Goal: Navigation & Orientation: Find specific page/section

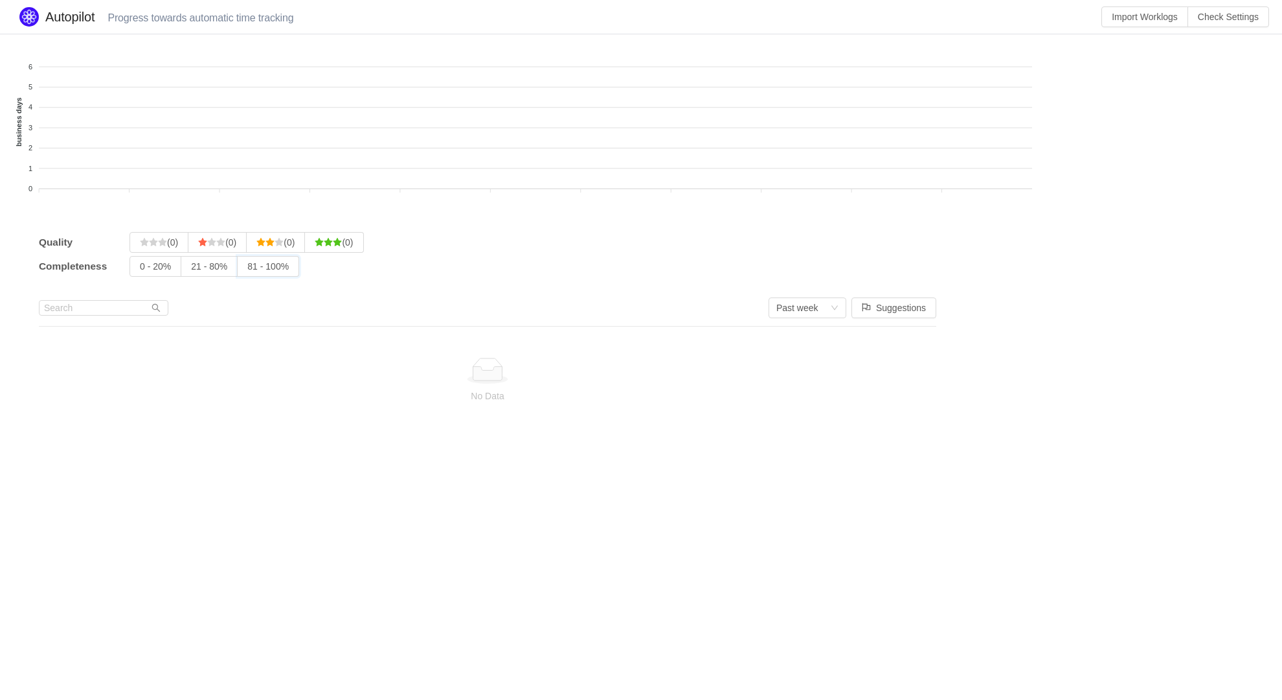
click at [247, 269] on input "81 - 100%" at bounding box center [247, 269] width 0 height 0
click at [191, 269] on input "21 - 80%" at bounding box center [191, 269] width 0 height 0
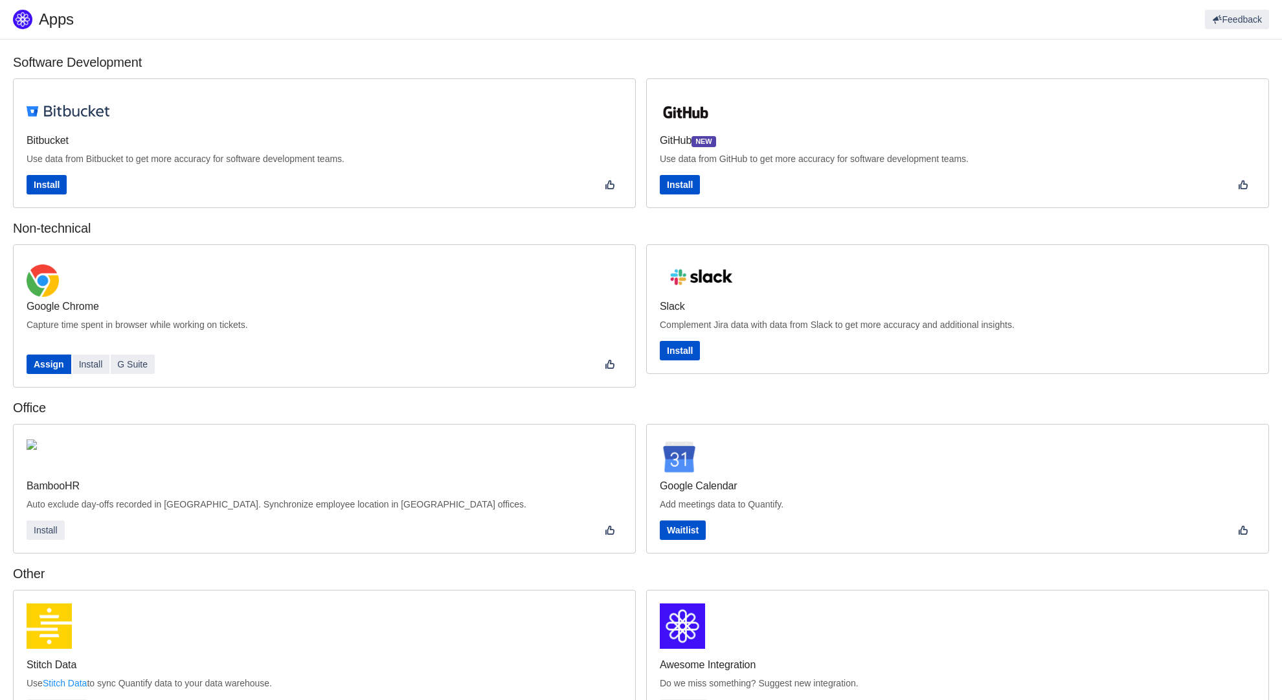
scroll to position [199, 0]
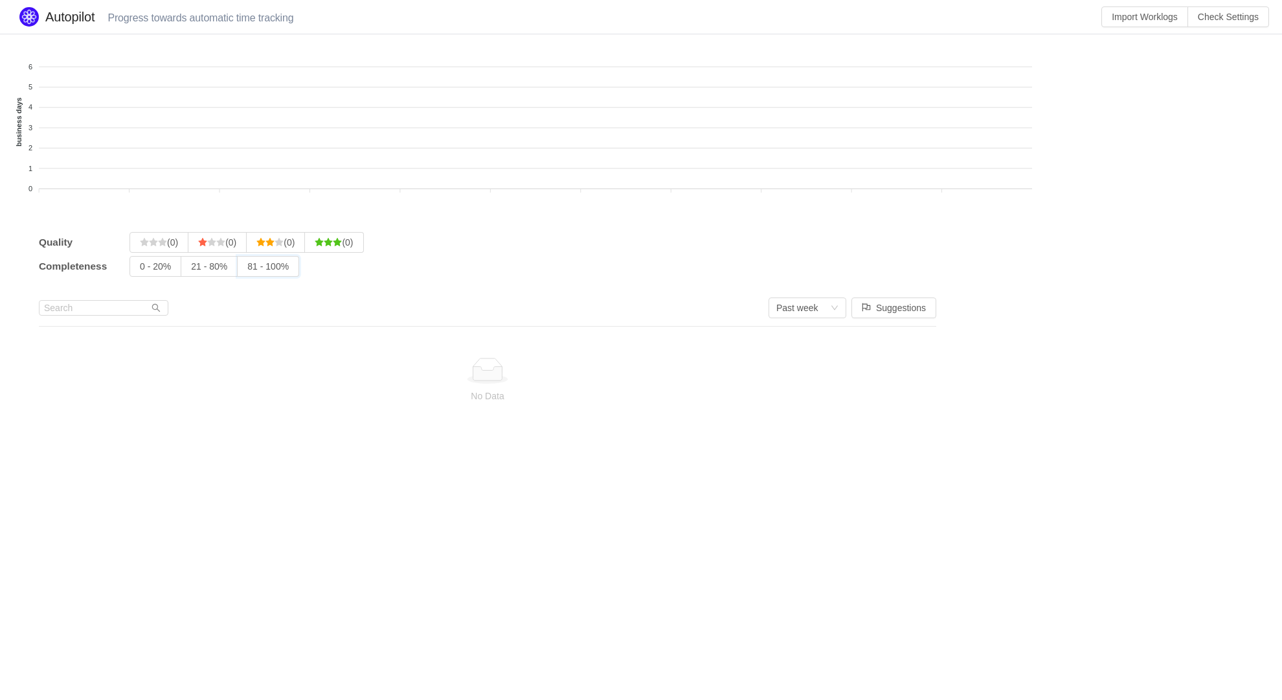
click at [247, 269] on input "81 - 100%" at bounding box center [247, 269] width 0 height 0
click at [140, 245] on input "(0)" at bounding box center [140, 245] width 0 height 0
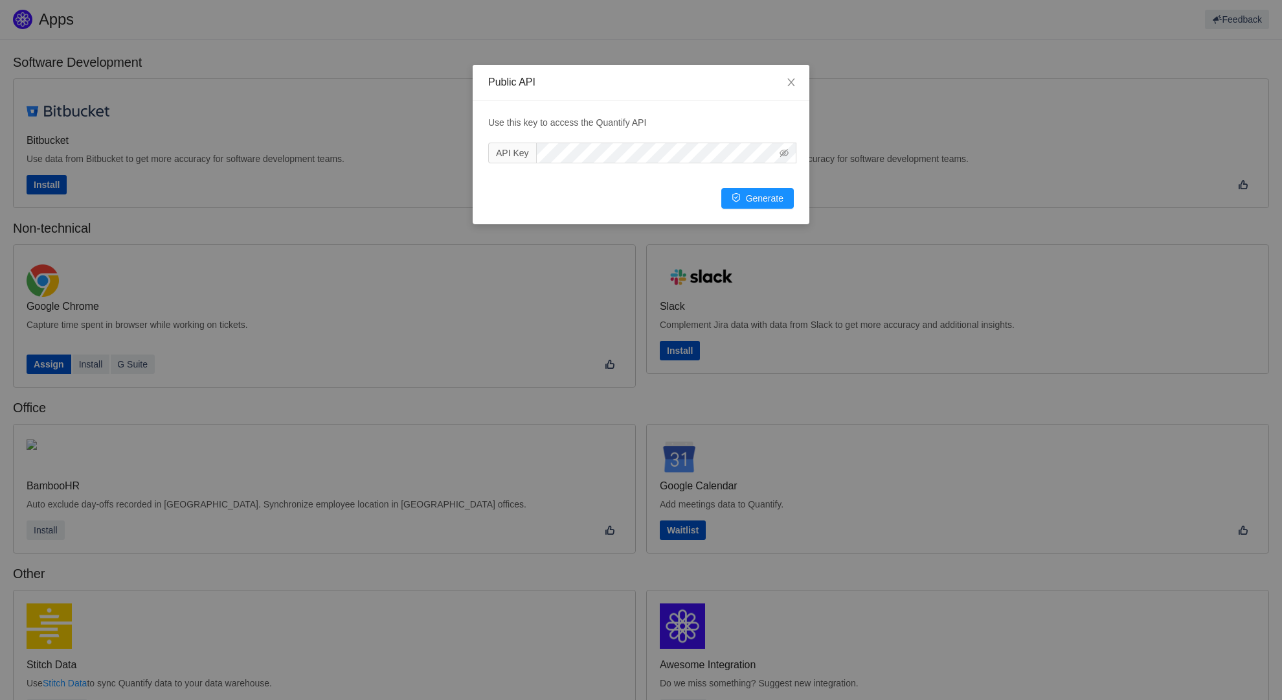
scroll to position [199, 0]
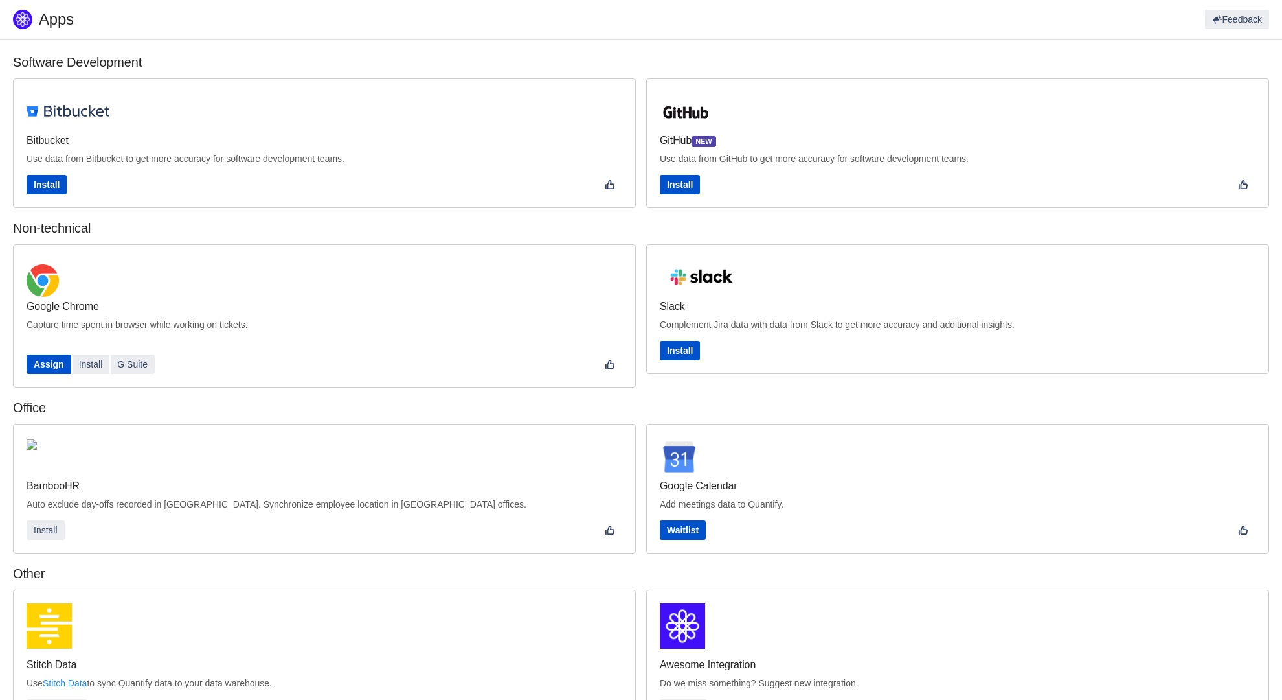
scroll to position [175, 0]
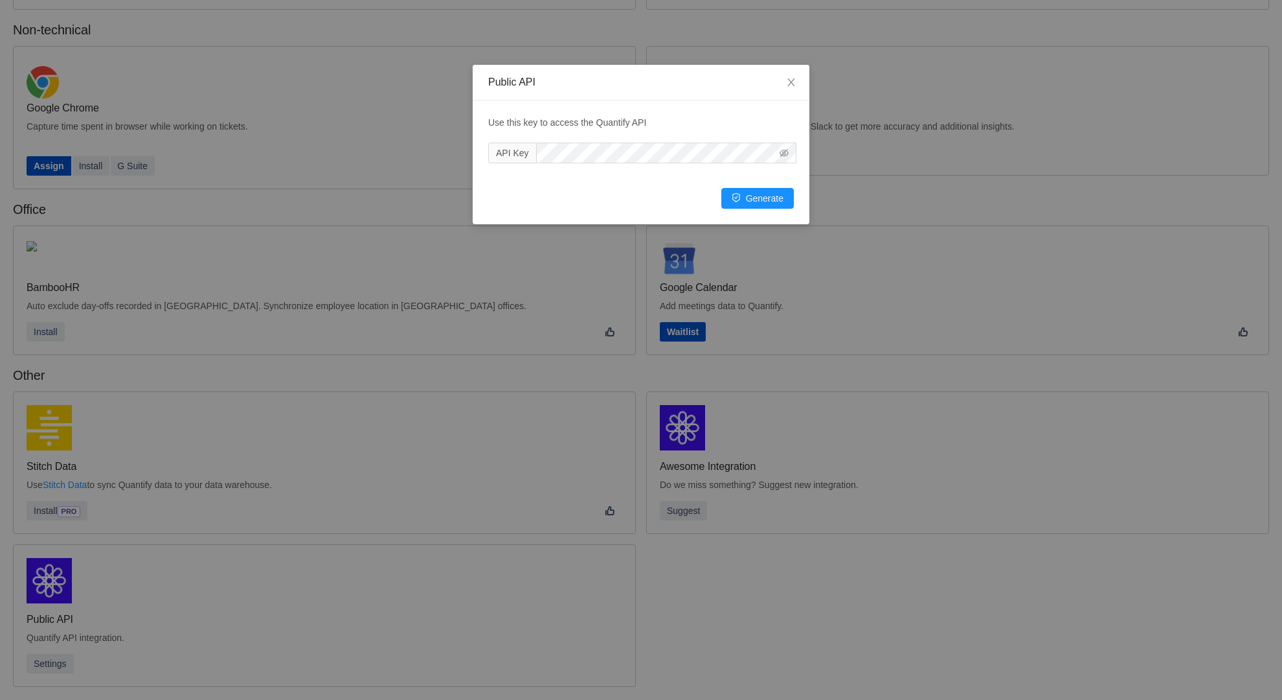
scroll to position [176, 0]
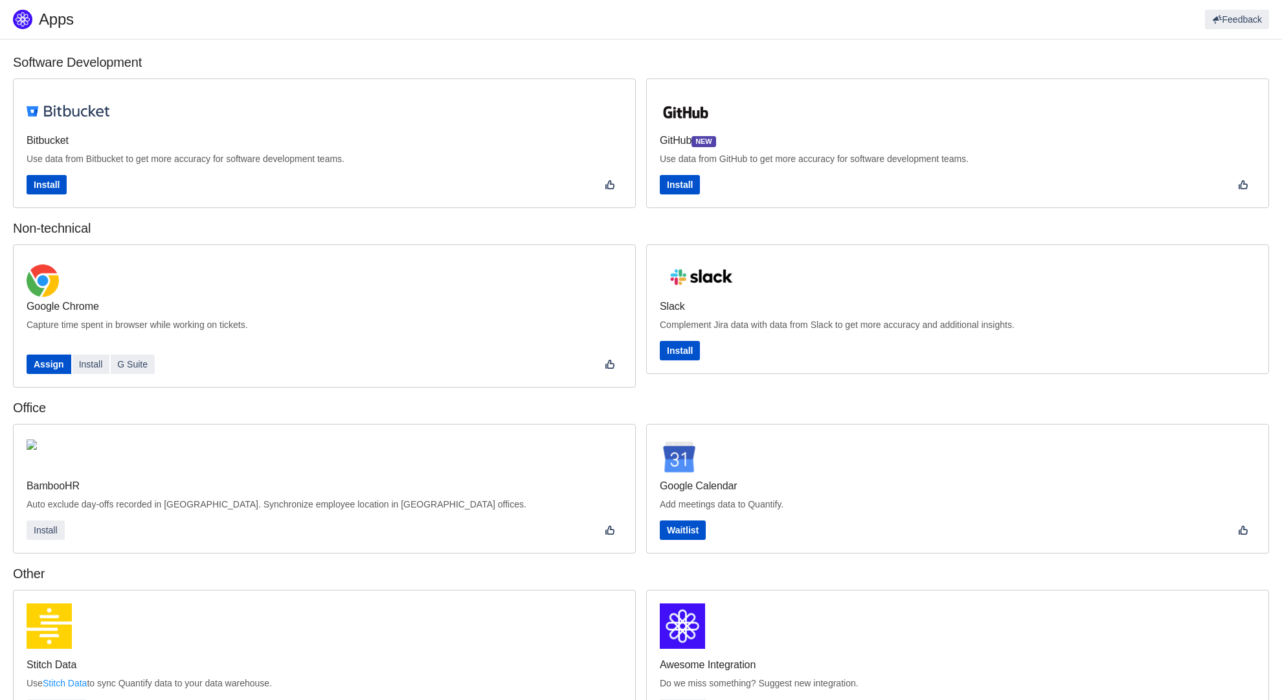
scroll to position [199, 0]
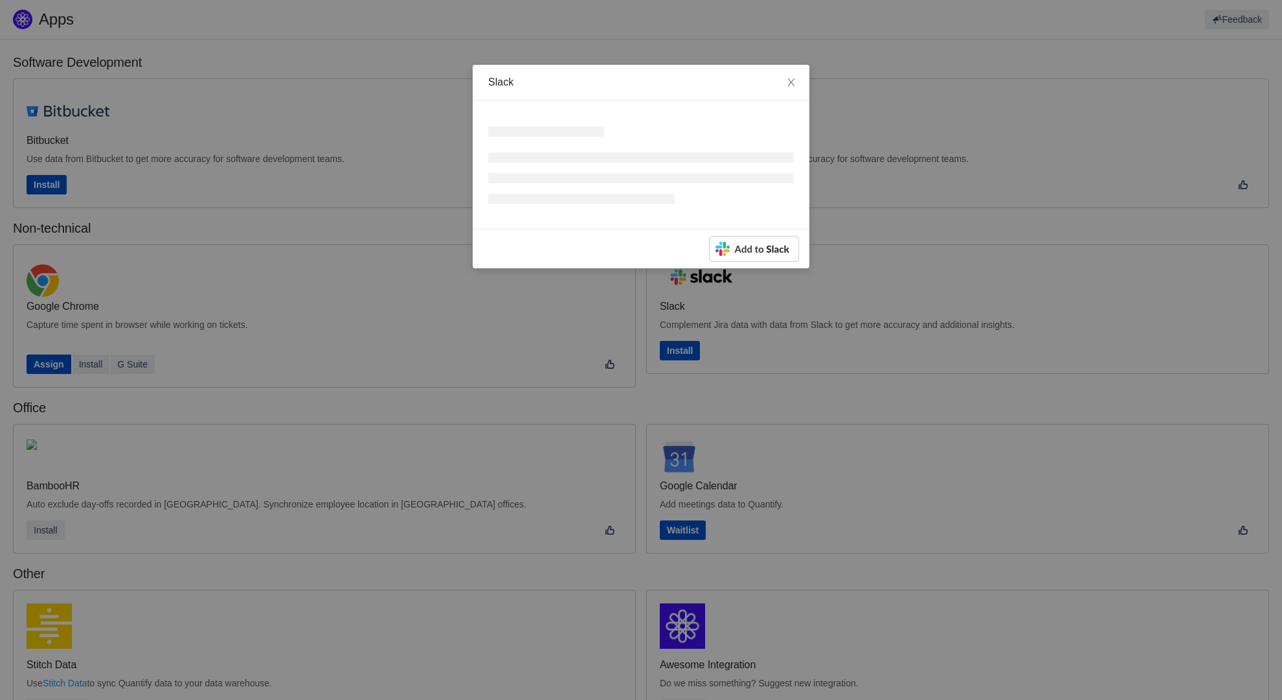
scroll to position [199, 0]
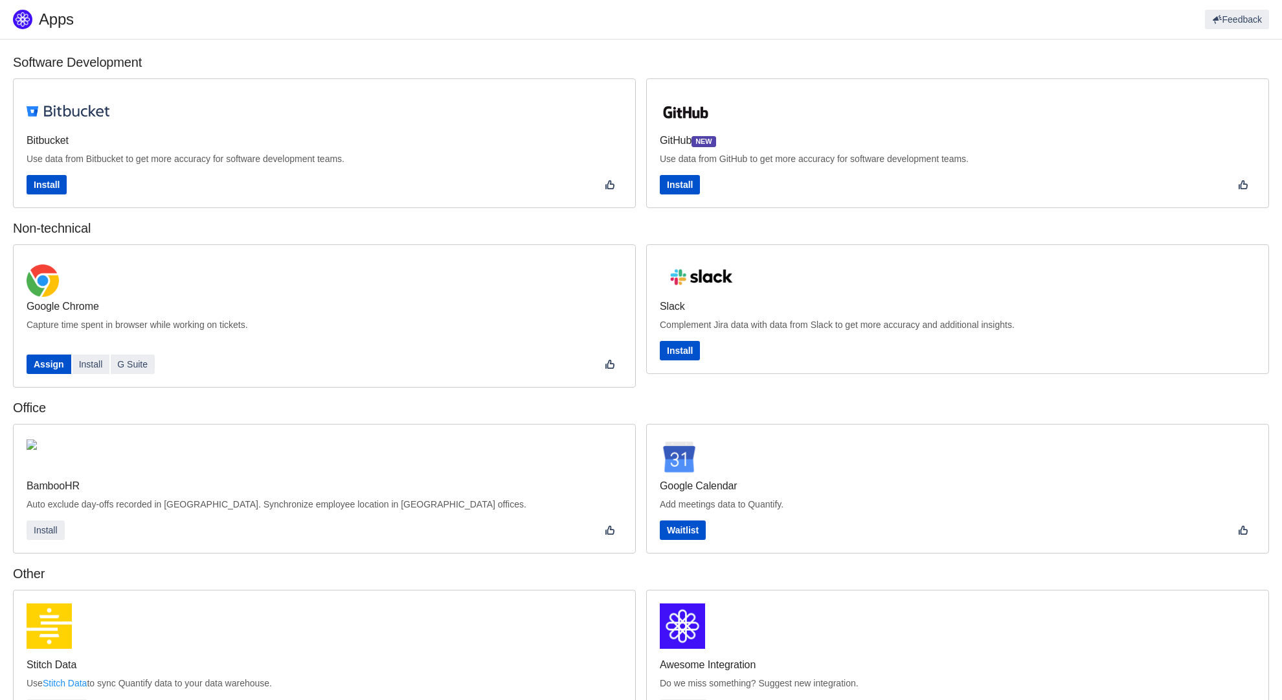
scroll to position [199, 0]
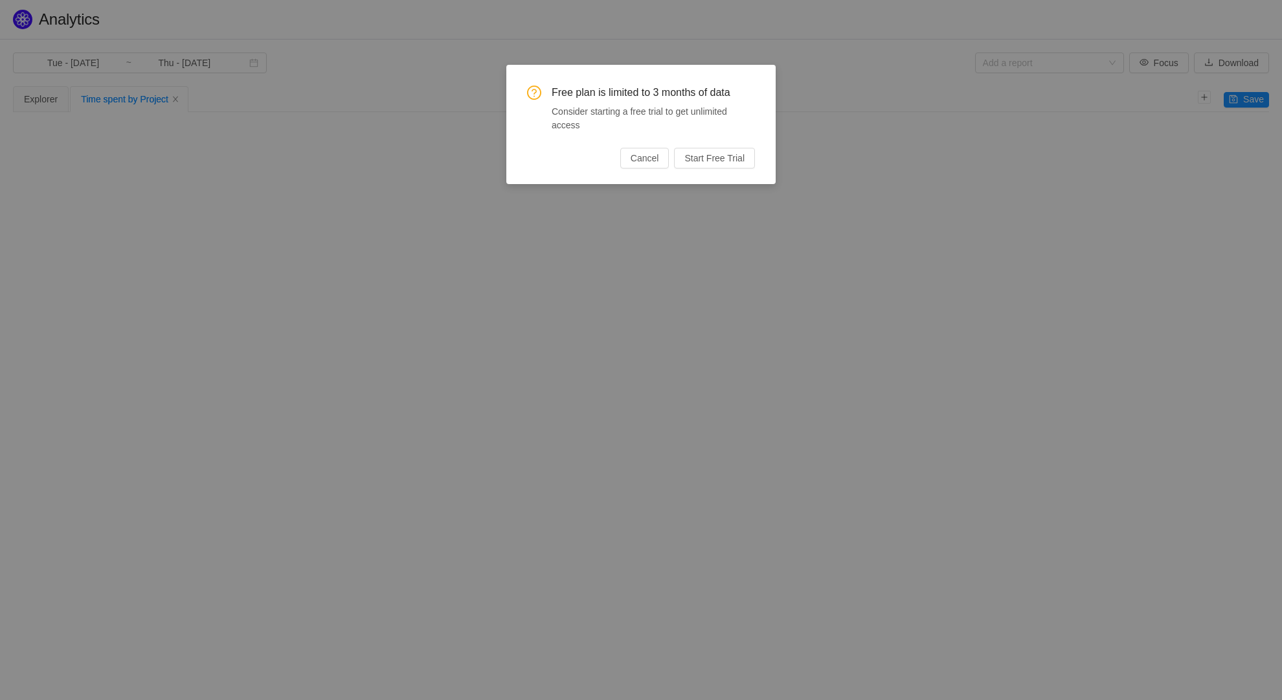
type input "Mon - Jan 01, 2024"
type input "Tue - Dec 31, 2024"
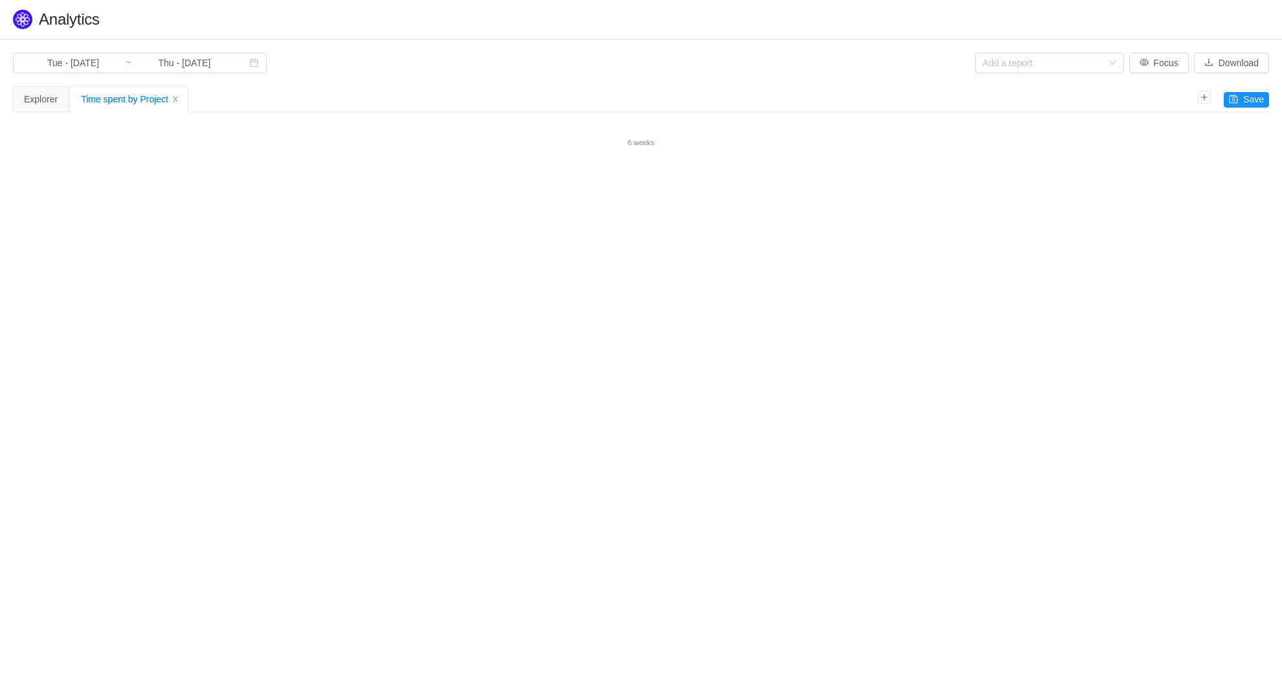
type input "Tue - [DATE]"
type input "Wed - Aug 06, 2025"
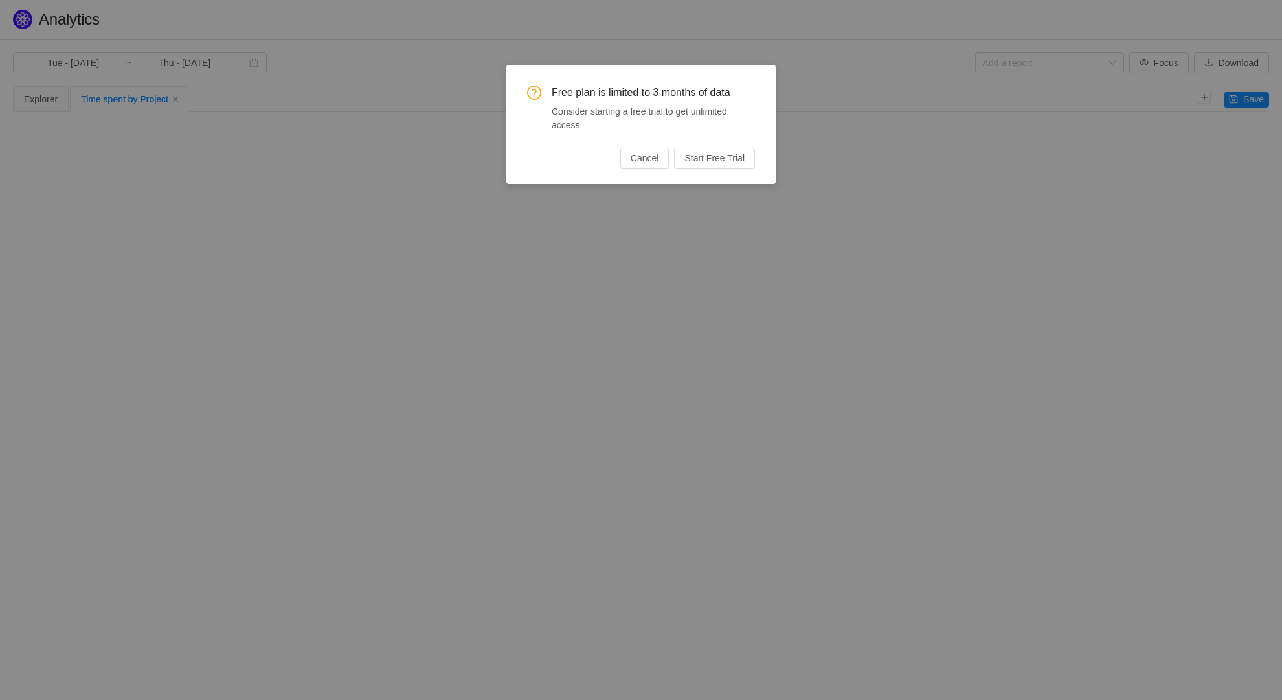
type input "Wed - Jan 01, 2025"
type input "Sat - Aug 30, 2025"
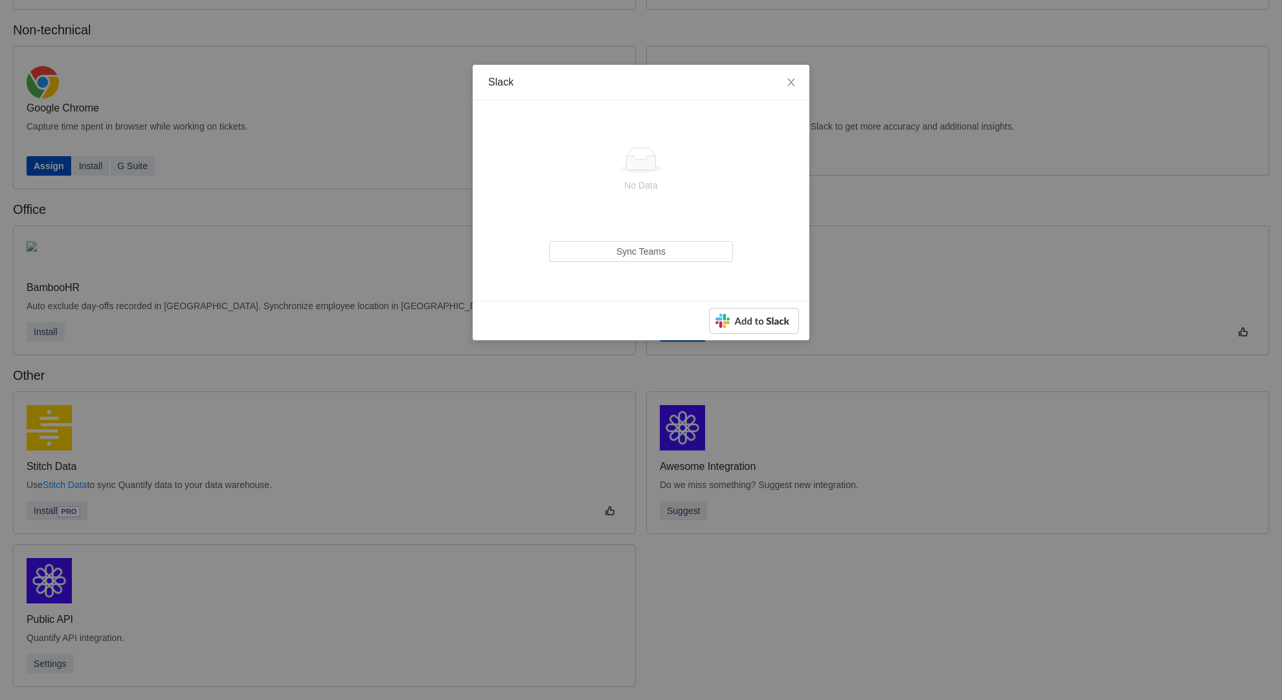
scroll to position [175, 0]
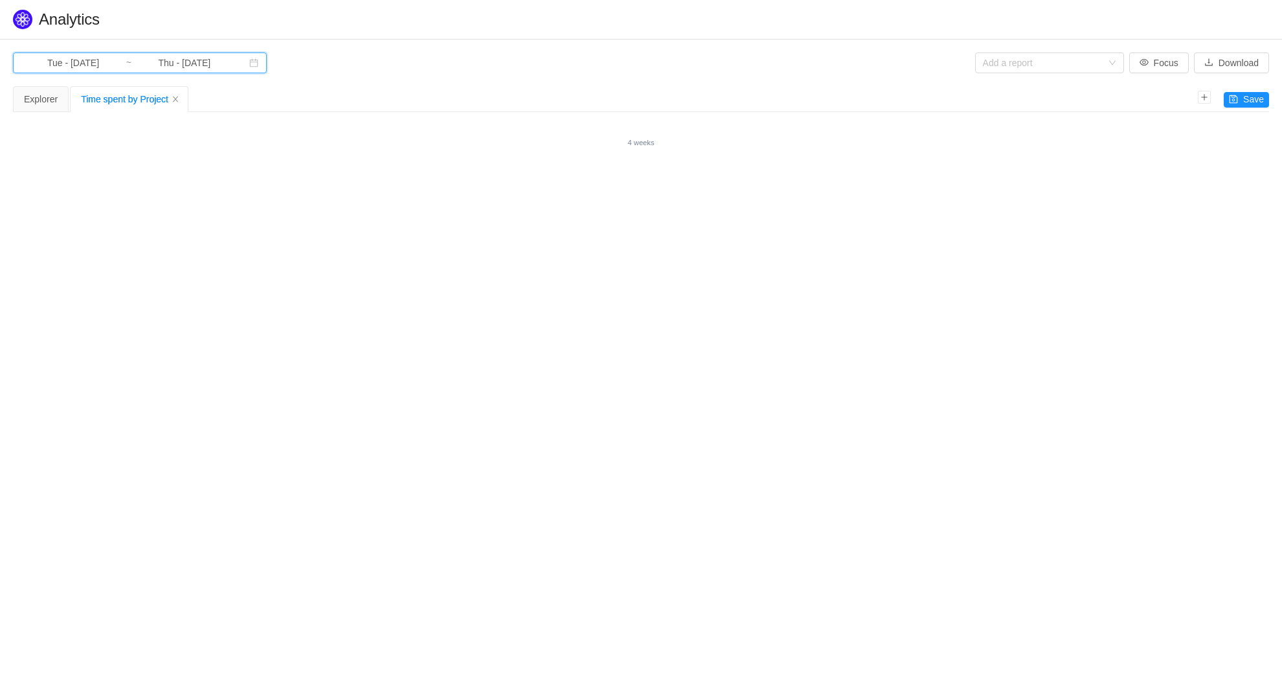
type input "Sun - Jul 06, 2025"
type input "Wed - Aug 06, 2025"
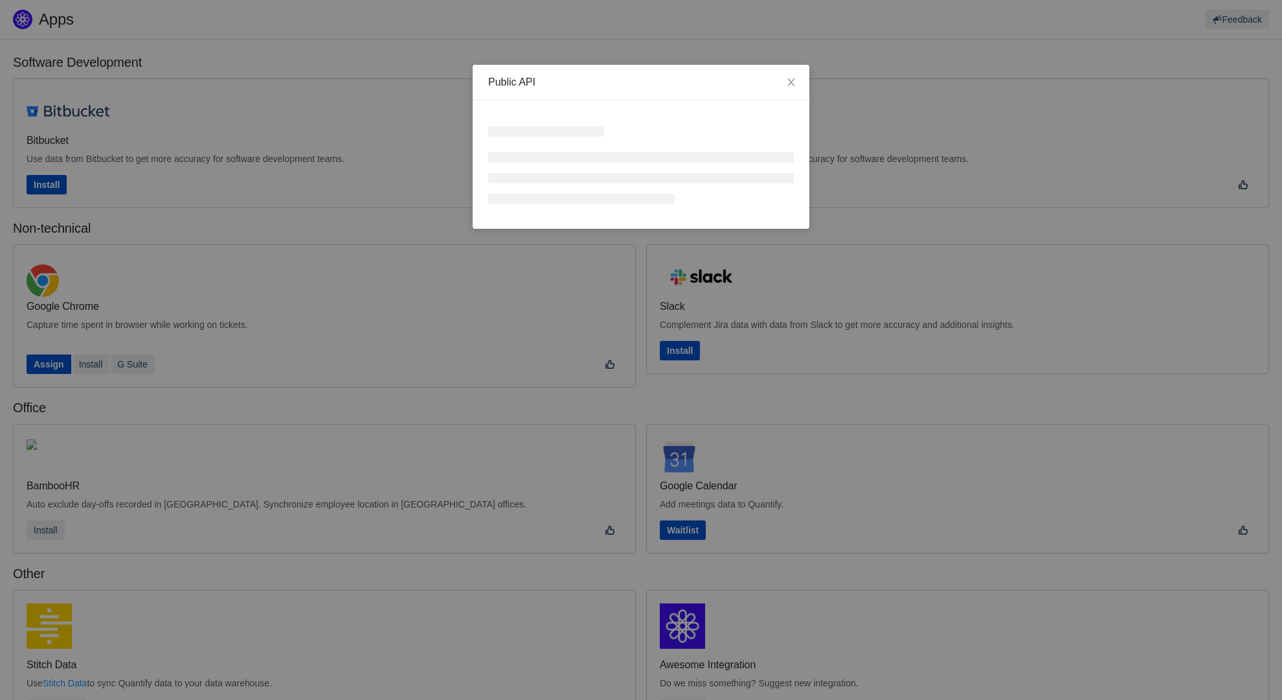
scroll to position [199, 0]
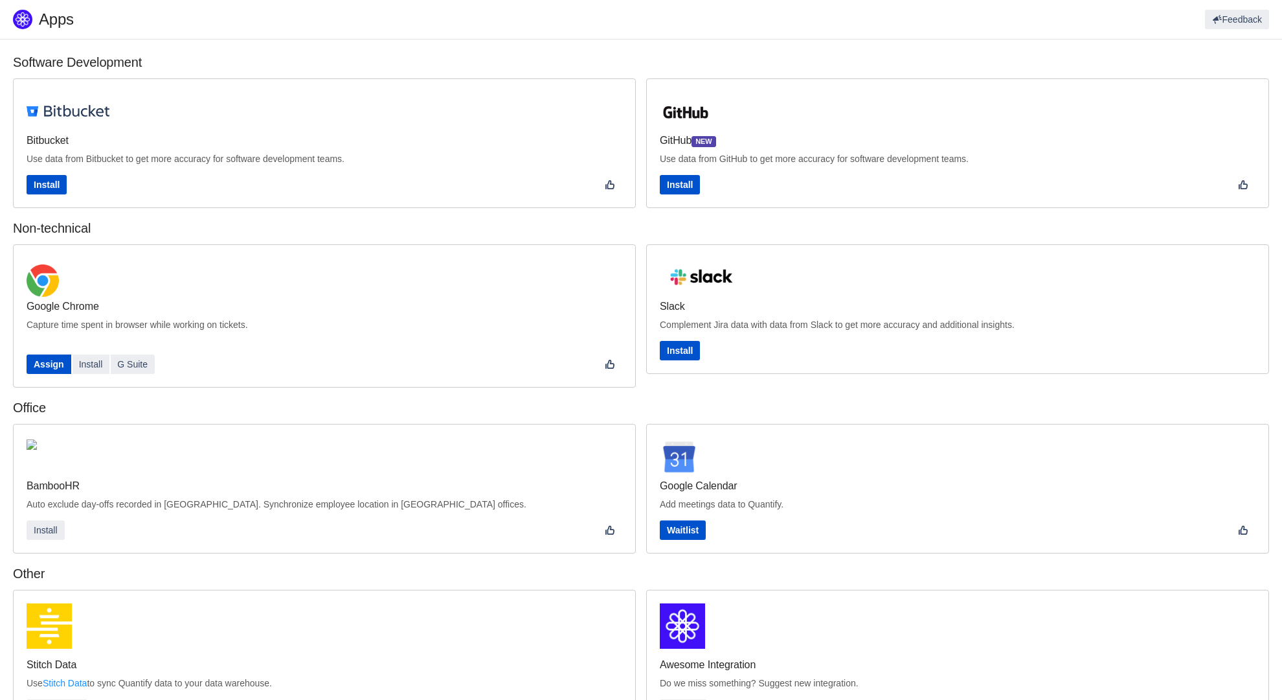
scroll to position [199, 0]
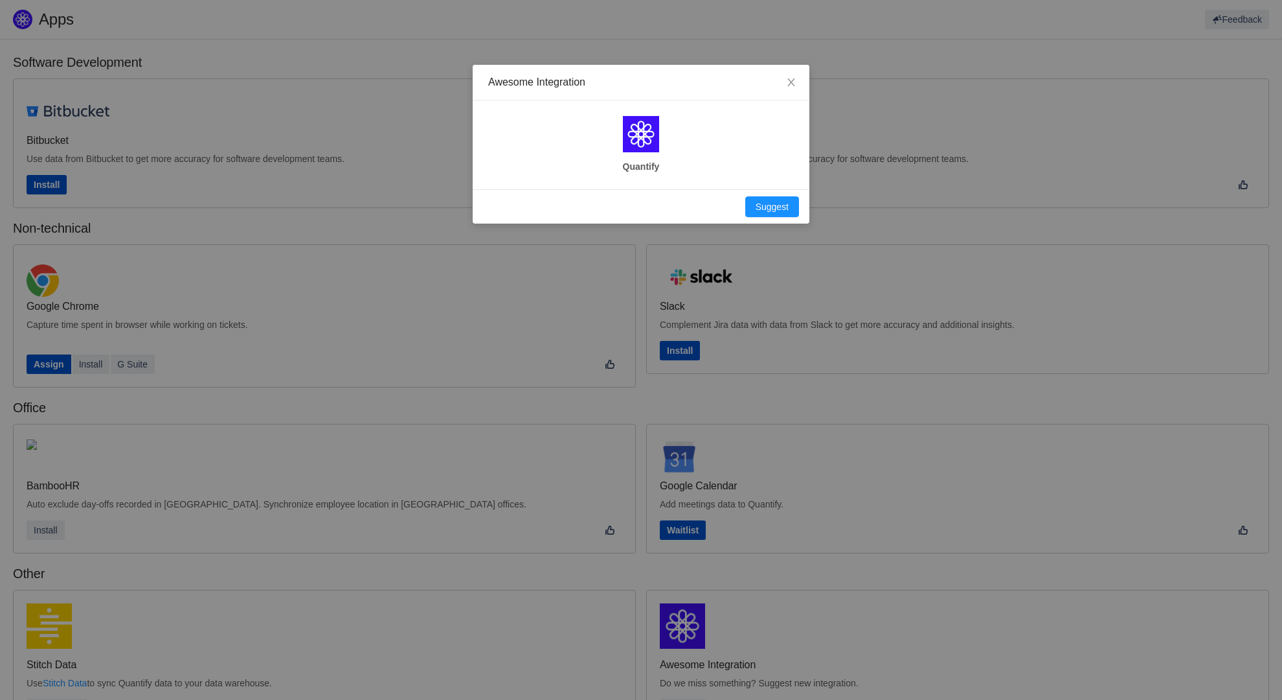
scroll to position [199, 0]
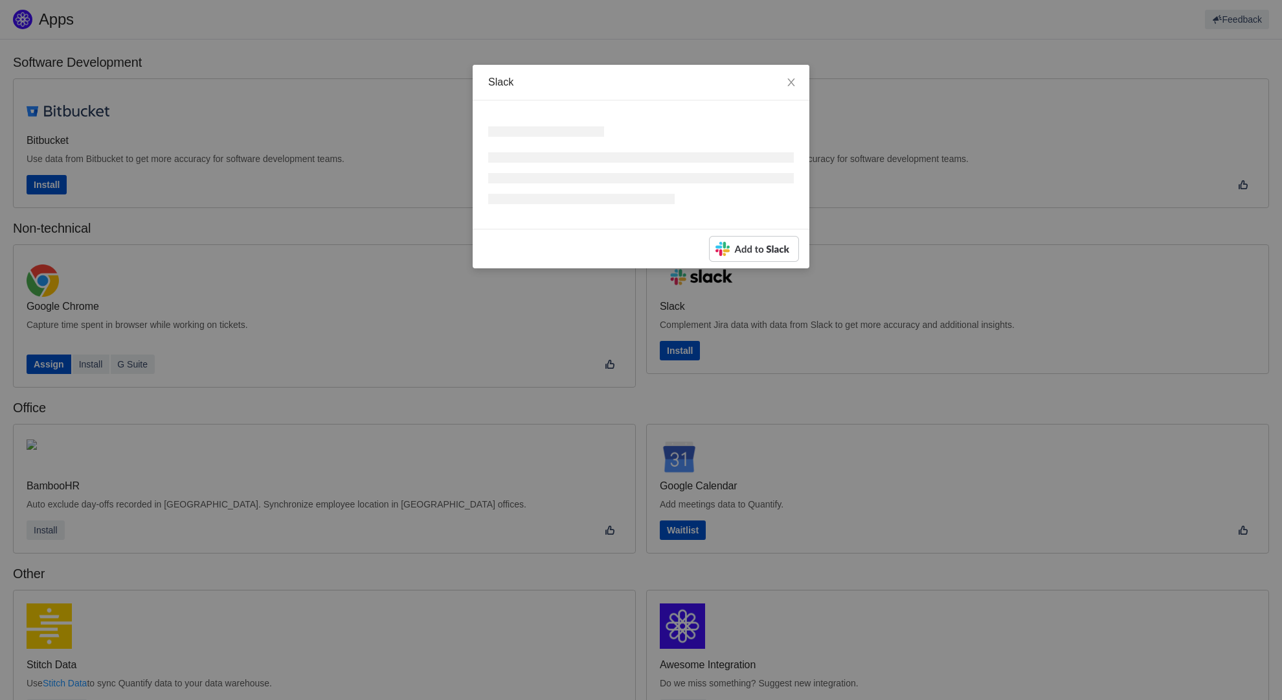
scroll to position [199, 0]
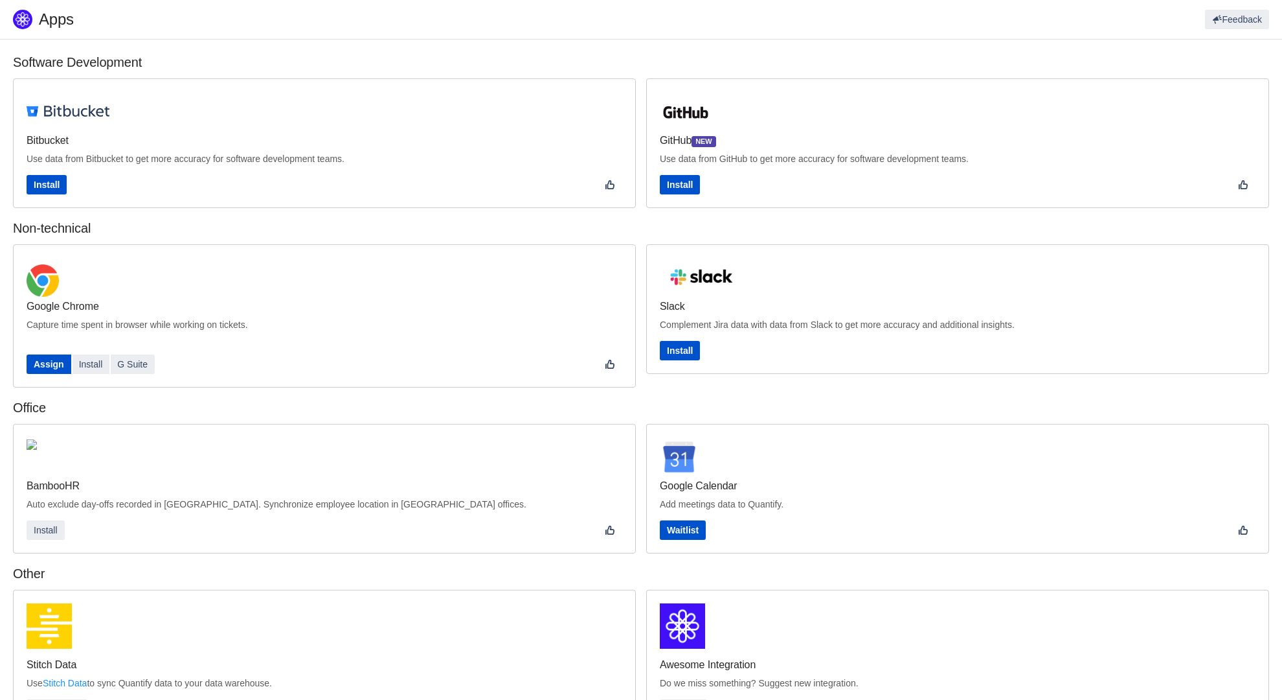
scroll to position [199, 0]
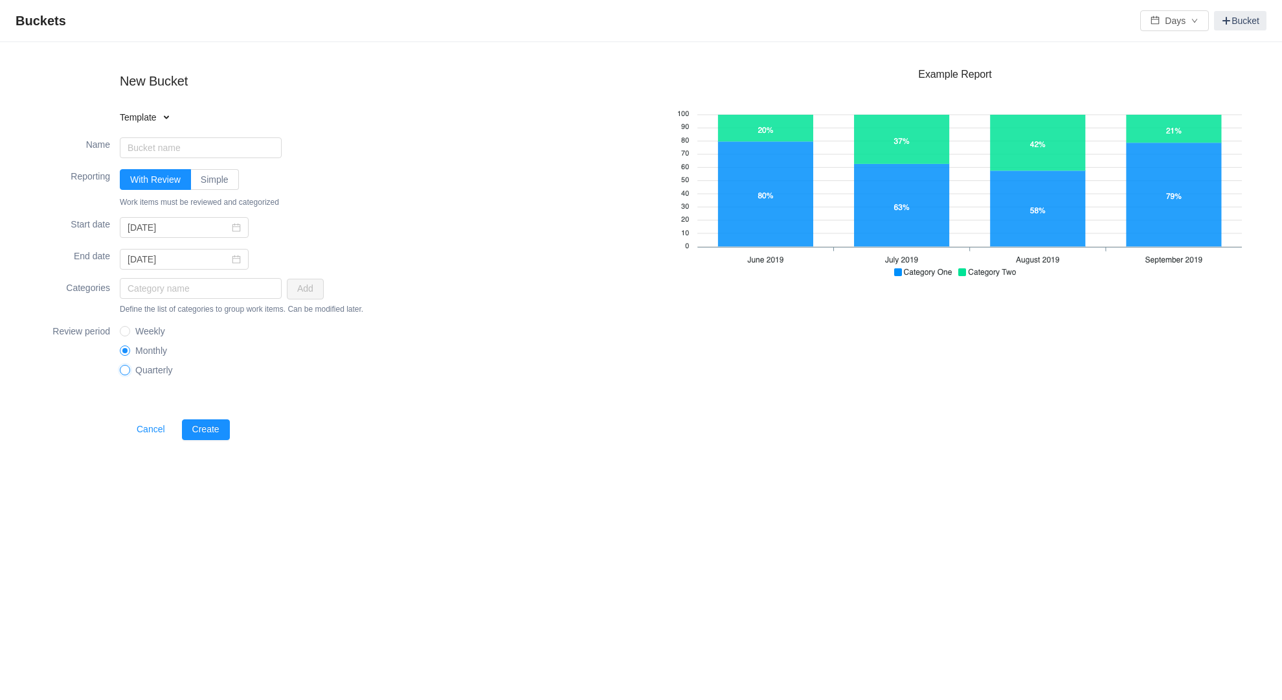
click at [120, 365] on input "Quarterly" at bounding box center [124, 369] width 9 height 9
radio input "true"
radio input "false"
radio input "true"
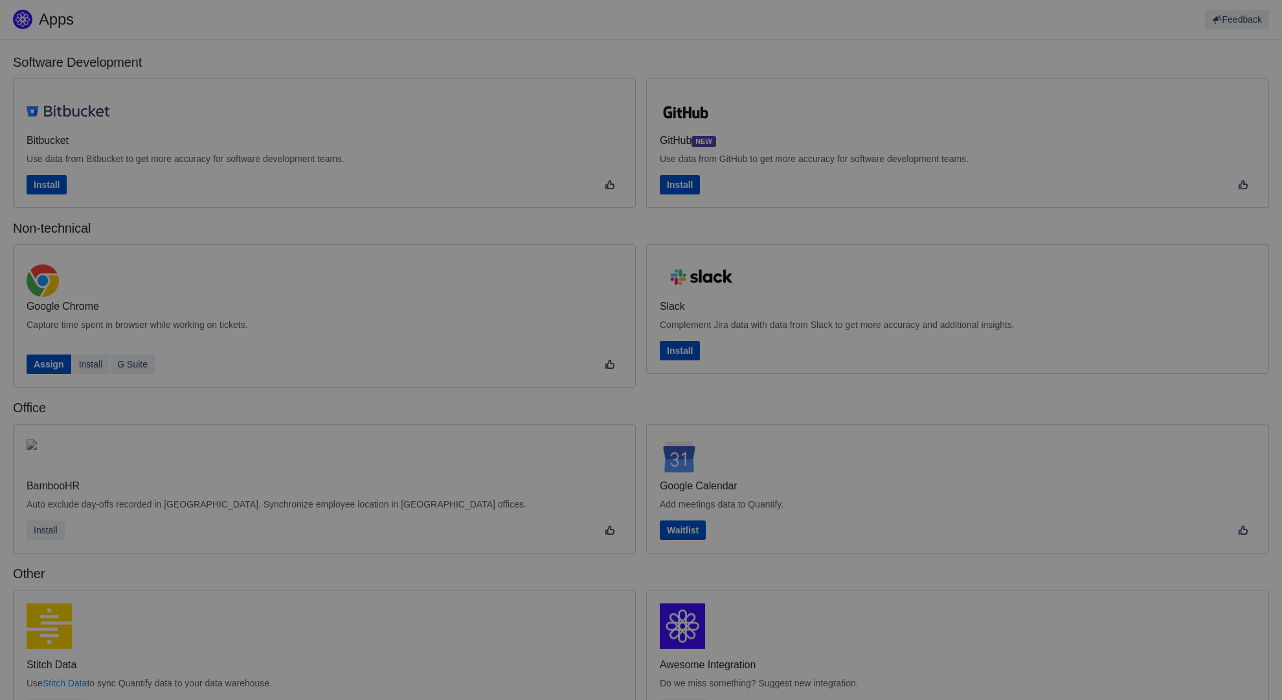
scroll to position [199, 0]
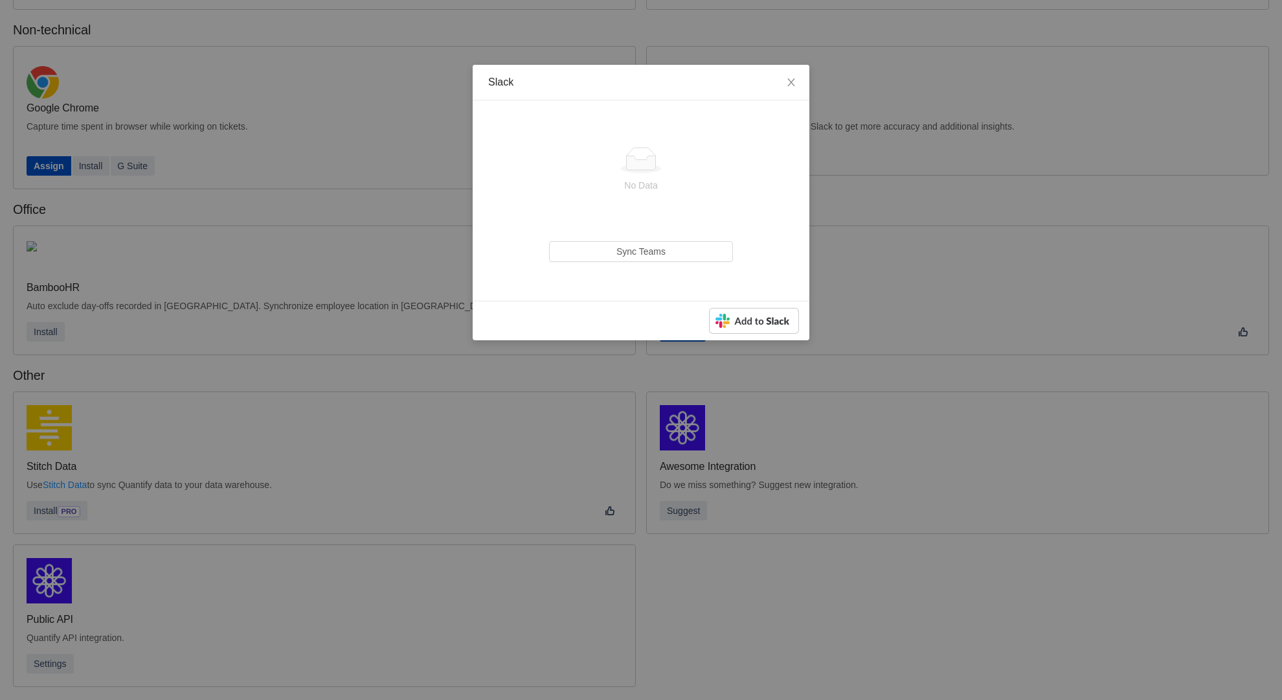
scroll to position [175, 0]
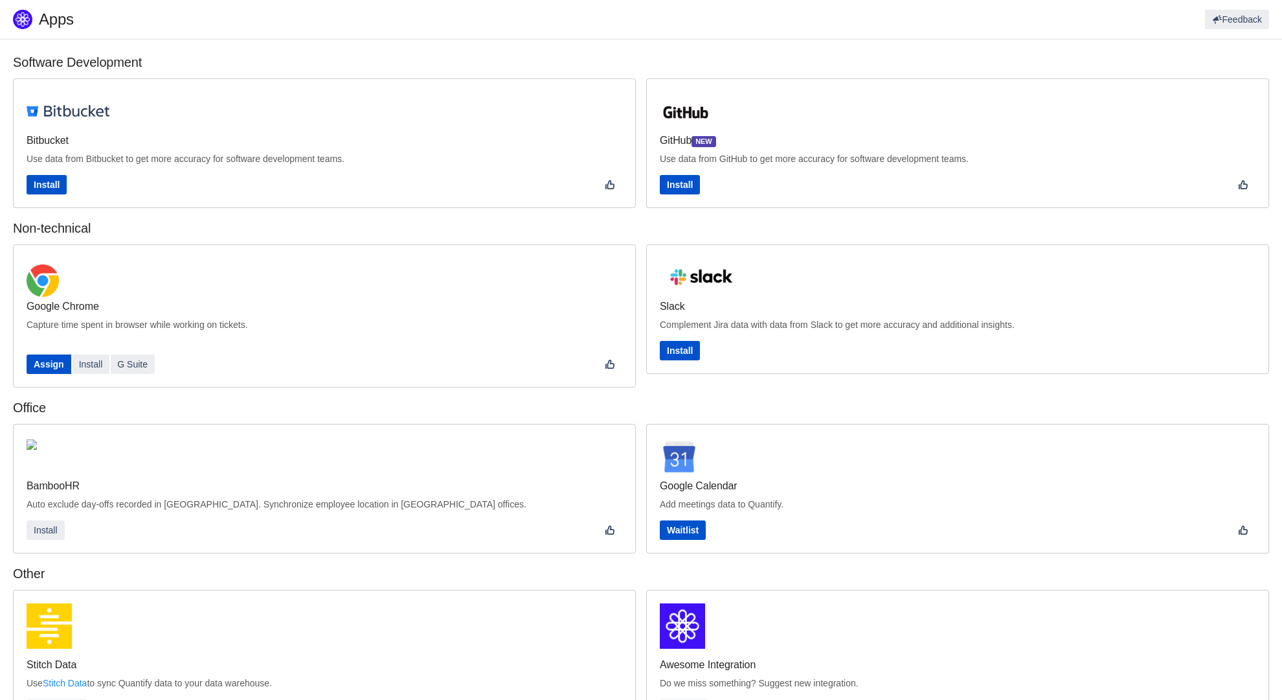
scroll to position [199, 0]
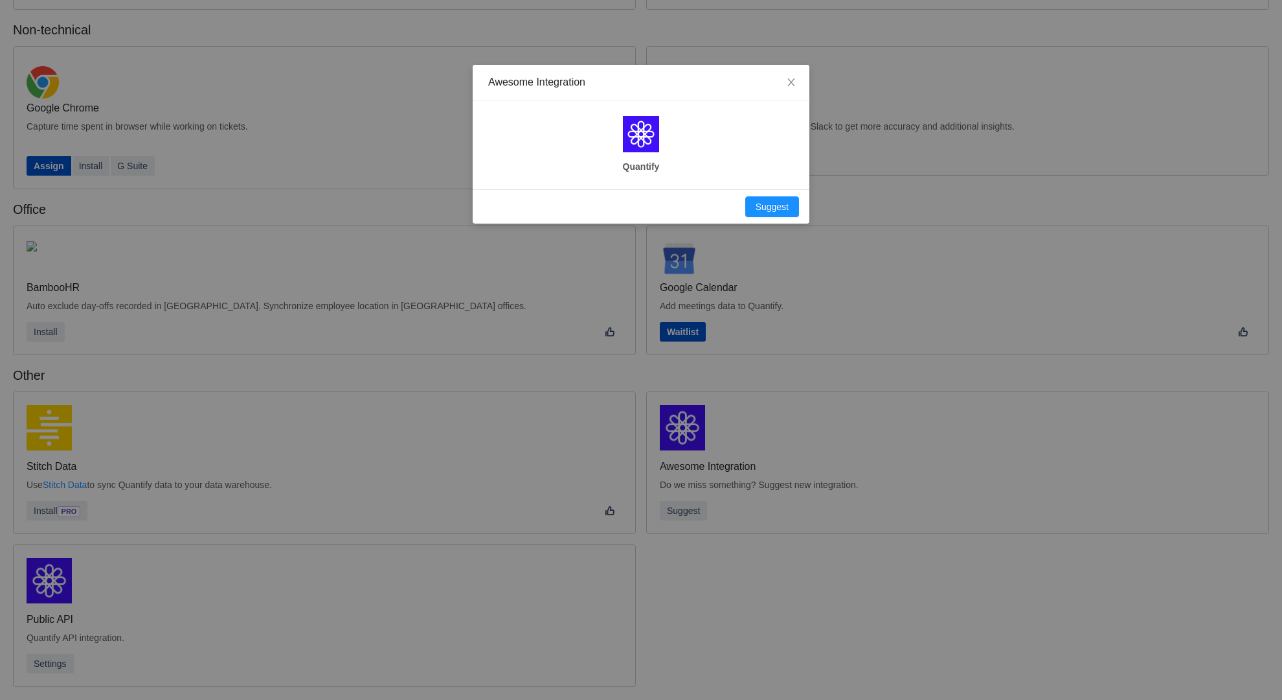
scroll to position [175, 0]
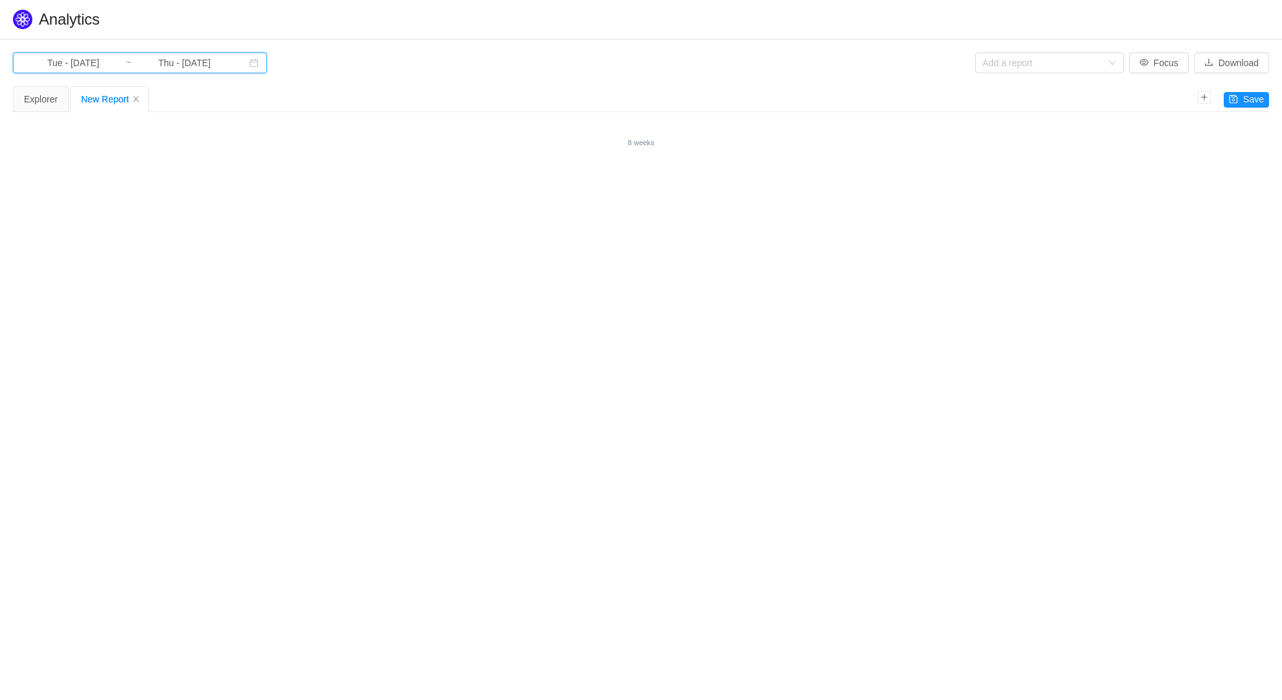
type input "Sat - Aug 30, 2025"
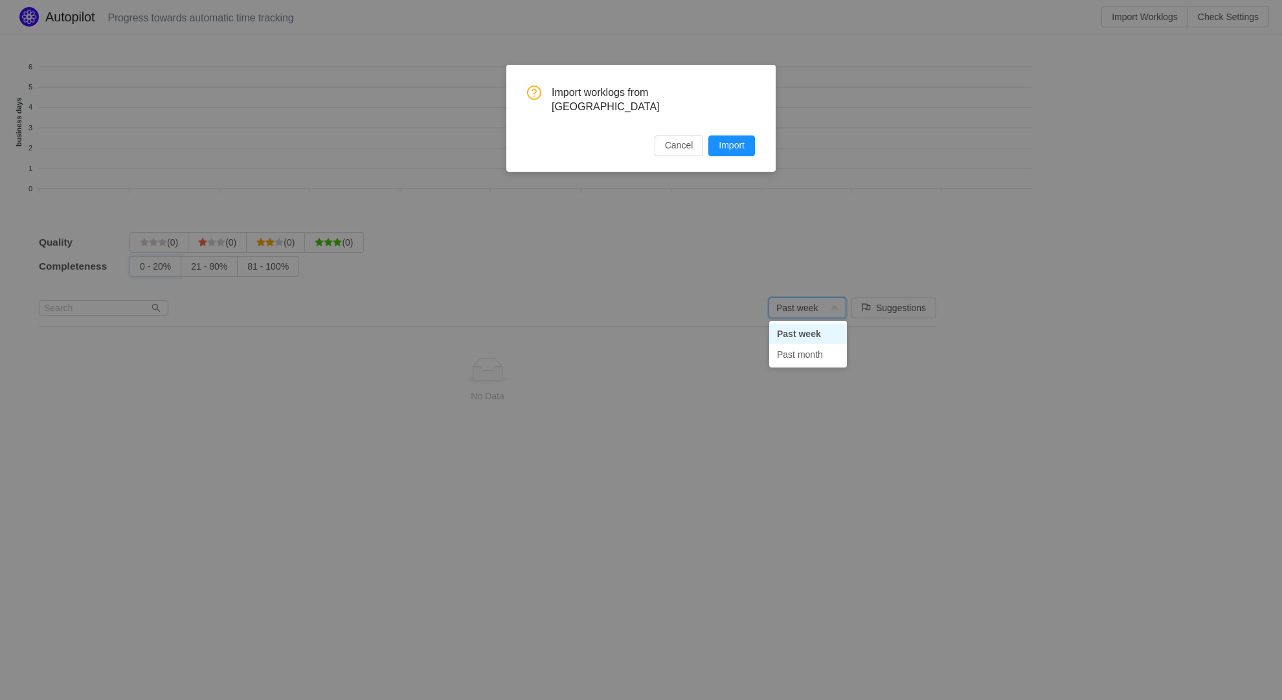
click at [140, 269] on input "0 - 20%" at bounding box center [140, 269] width 0 height 0
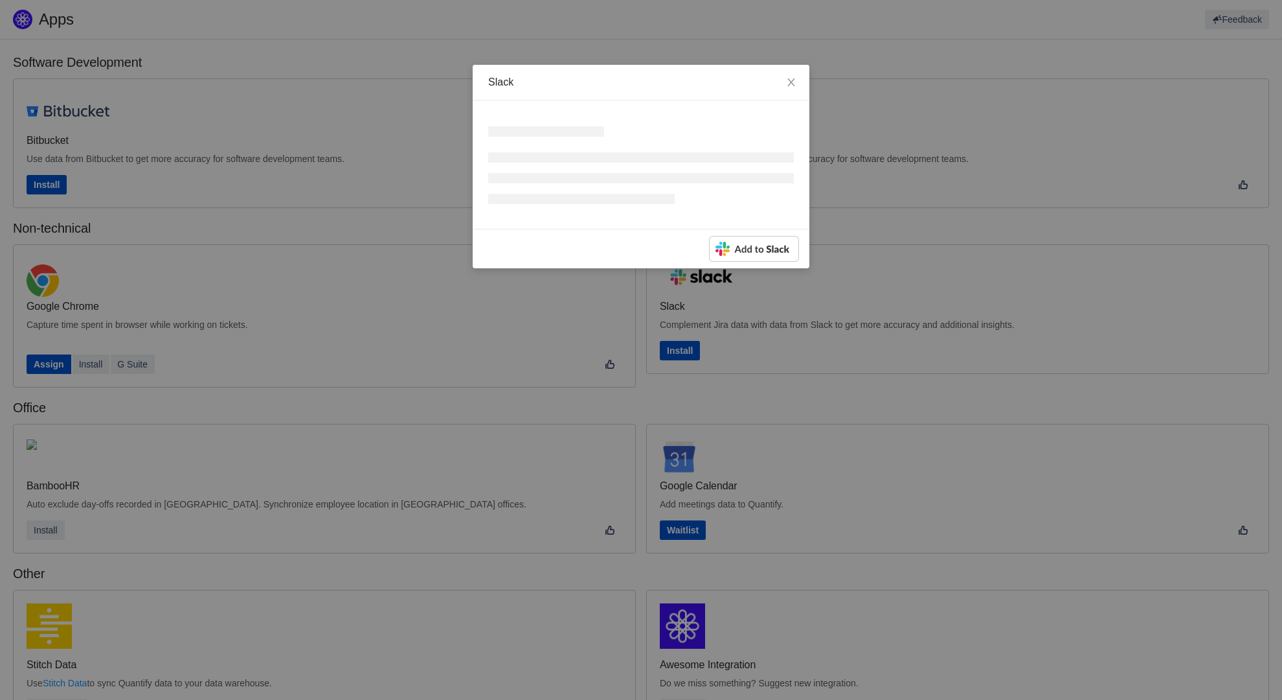
scroll to position [199, 0]
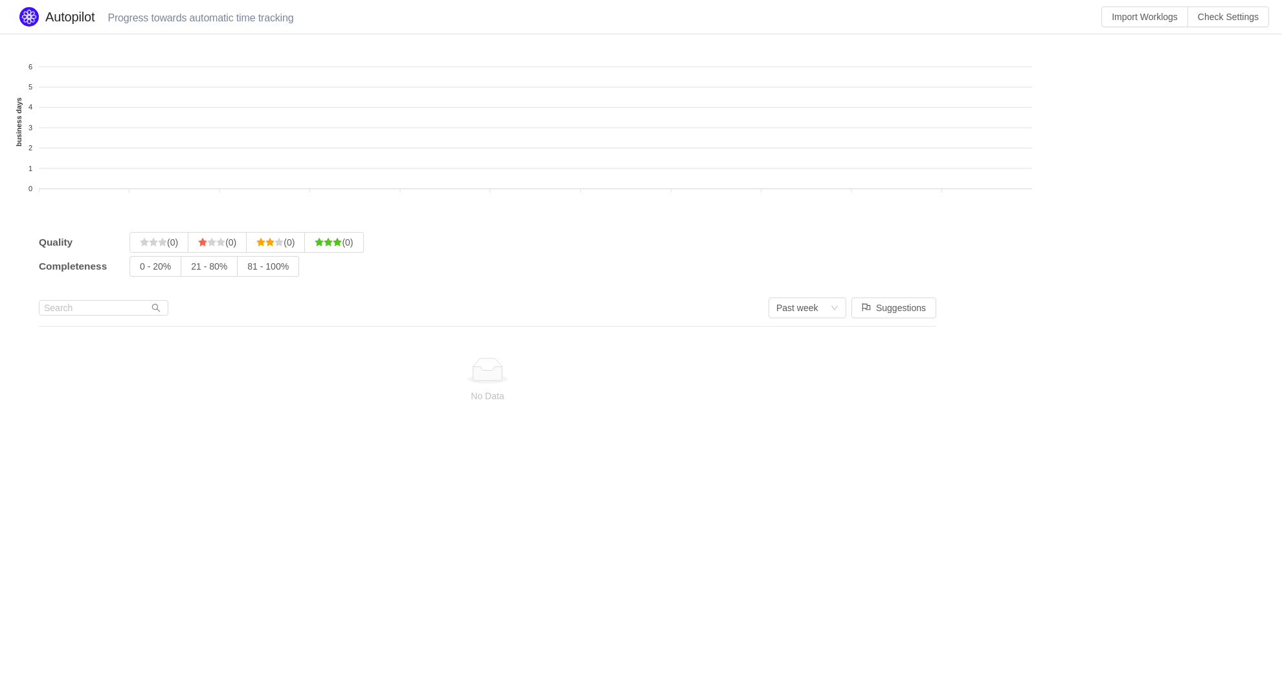
click at [247, 269] on input "81 - 100%" at bounding box center [247, 269] width 0 height 0
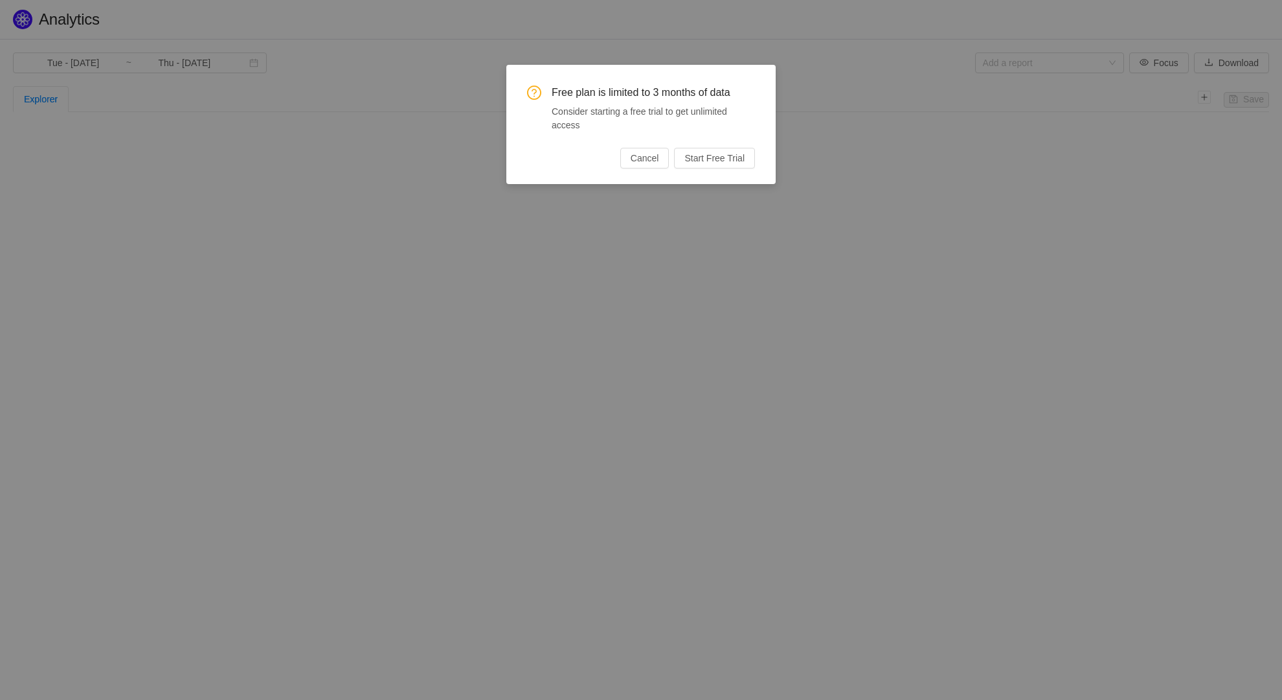
type input "Wed - Jan 01, 2025"
type input "Sat - Aug 30, 2025"
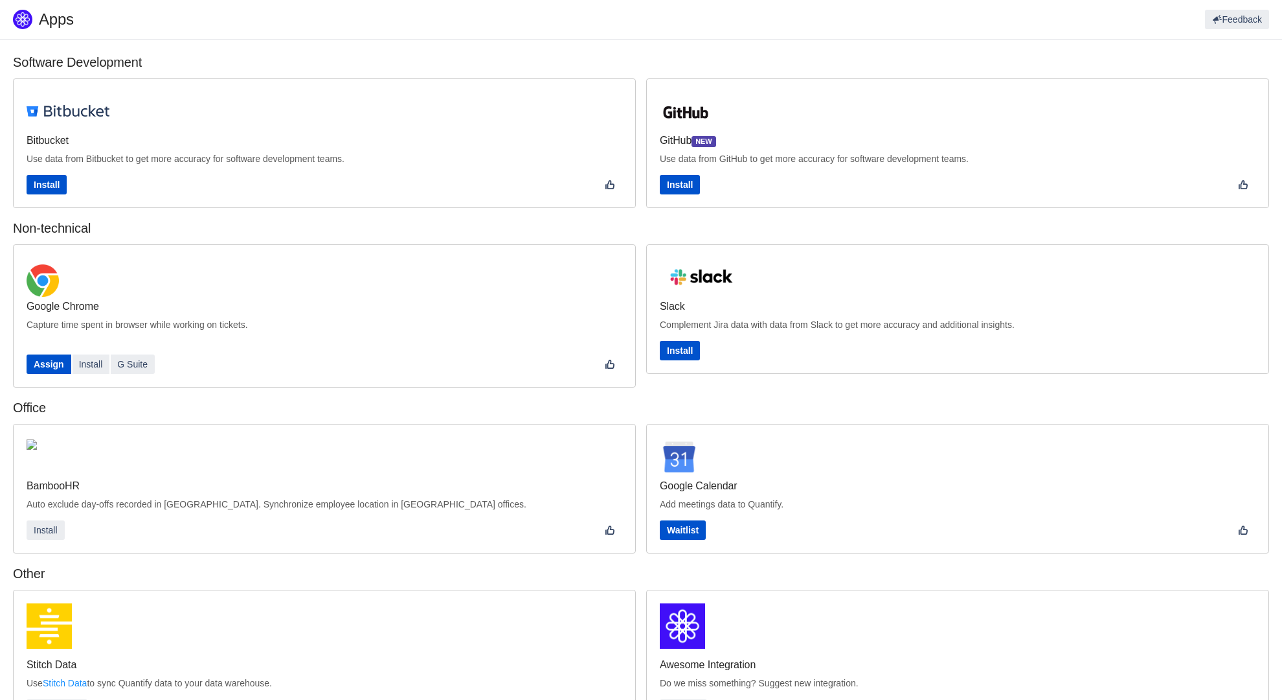
scroll to position [199, 0]
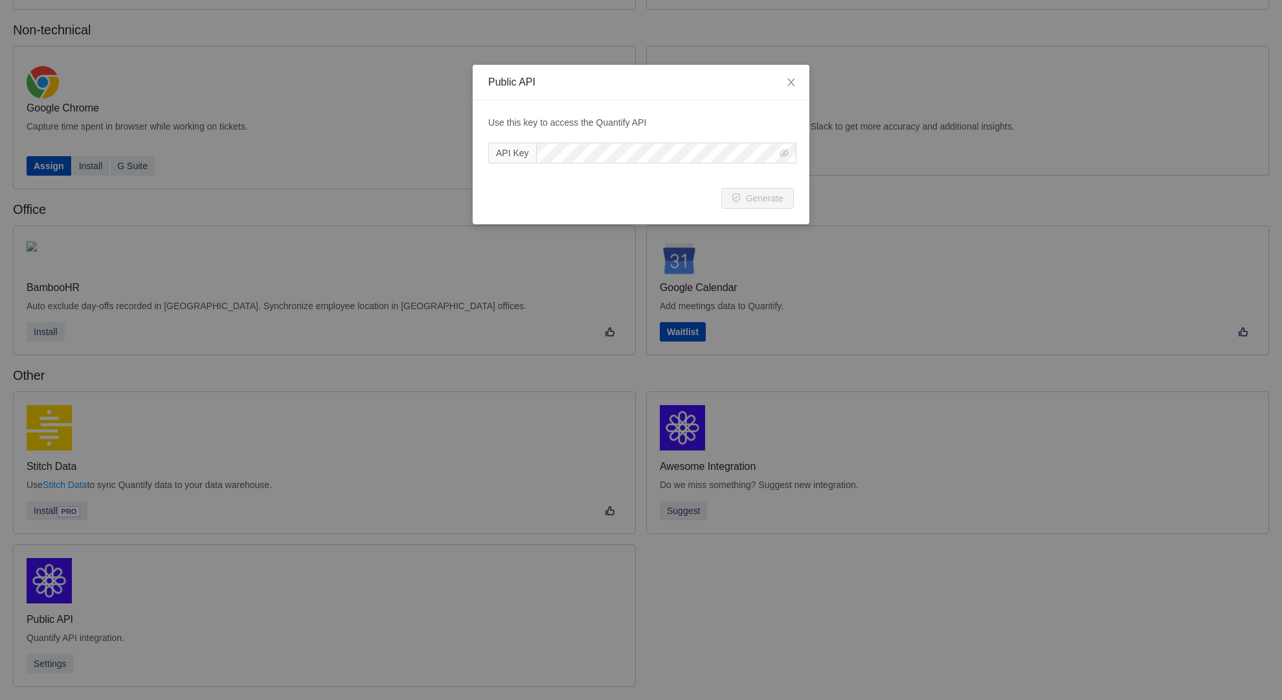
scroll to position [175, 0]
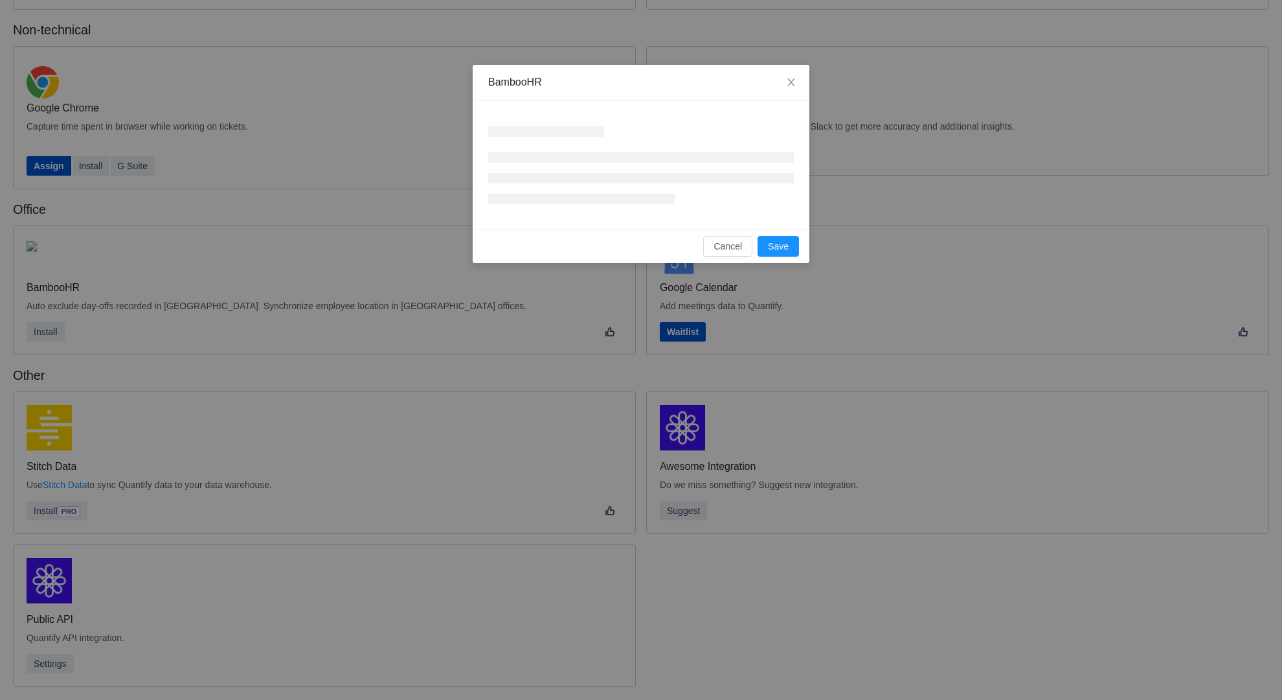
scroll to position [176, 0]
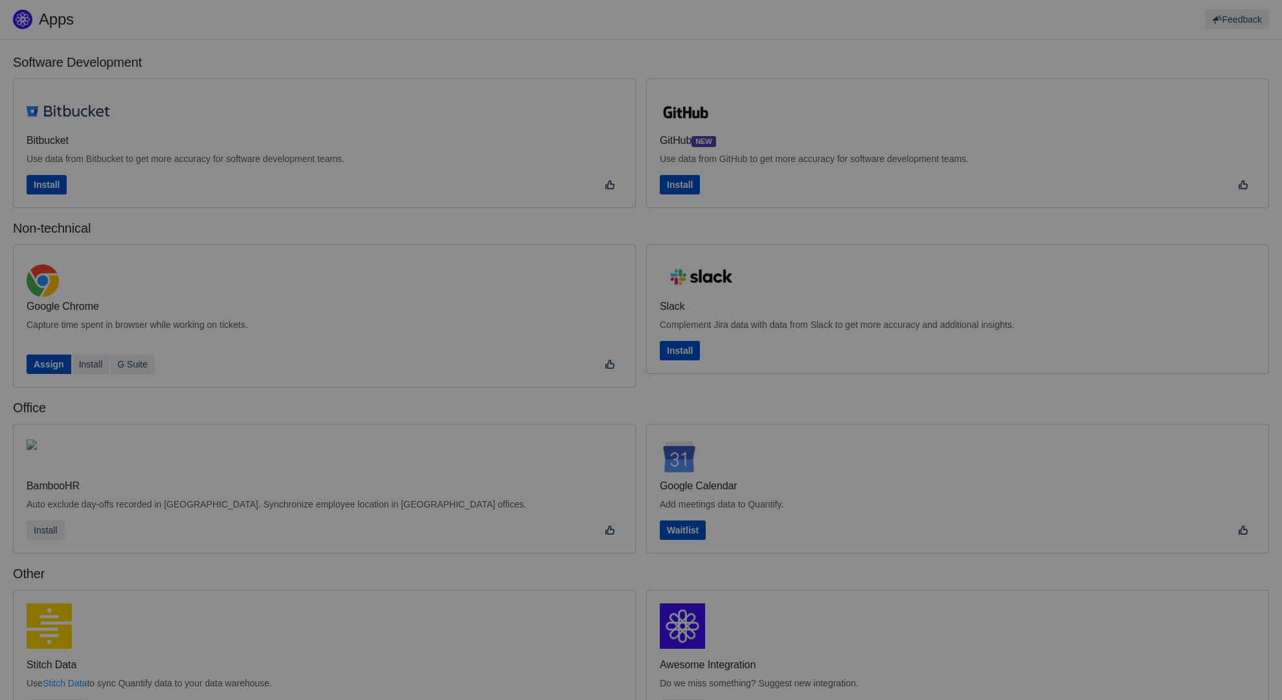
scroll to position [199, 0]
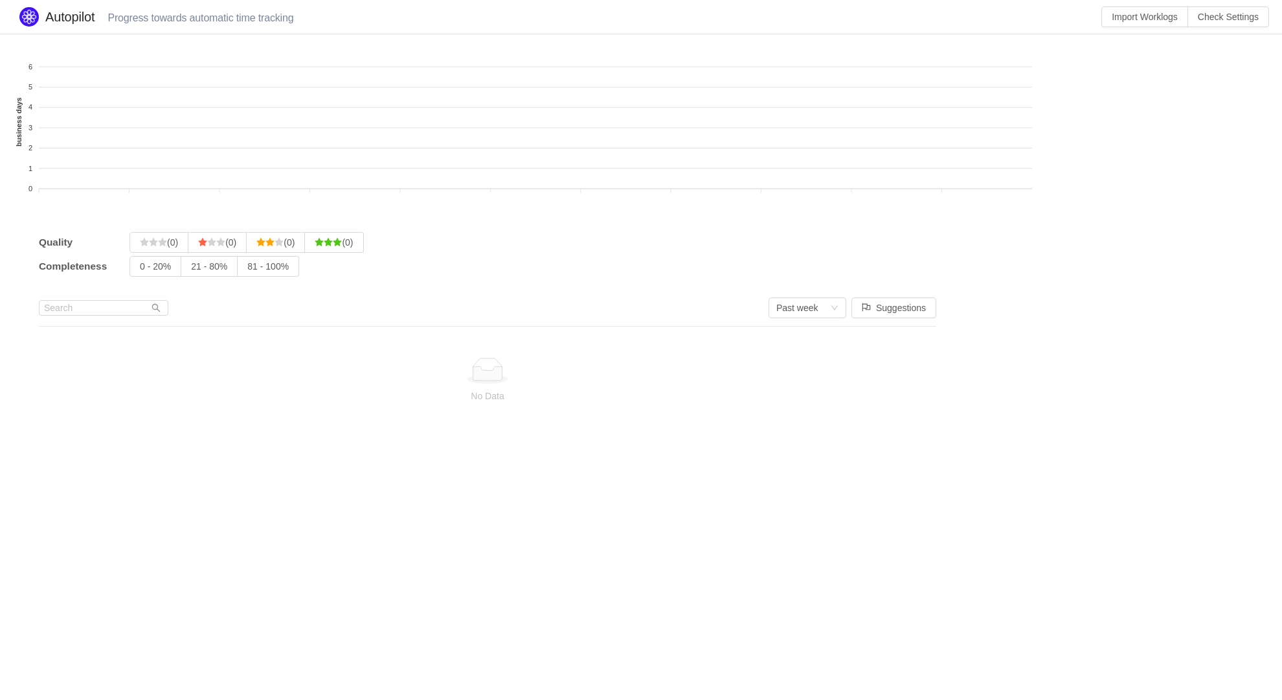
click at [247, 269] on input "81 - 100%" at bounding box center [247, 269] width 0 height 0
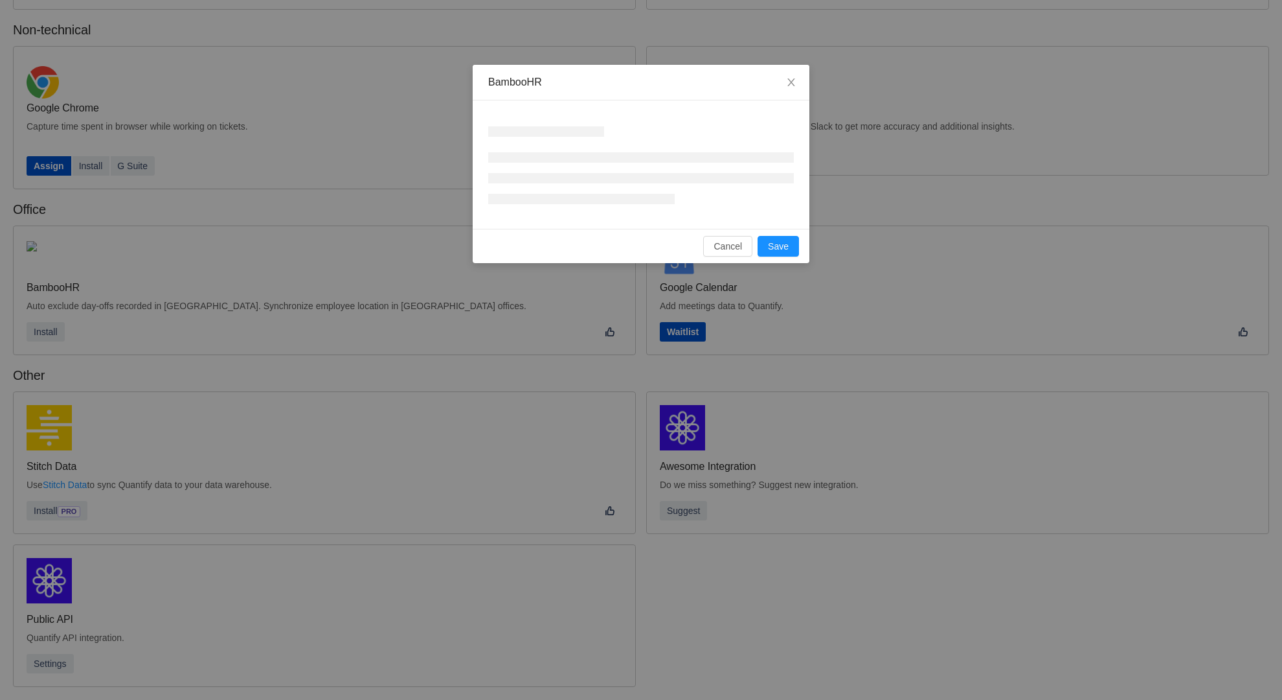
scroll to position [176, 0]
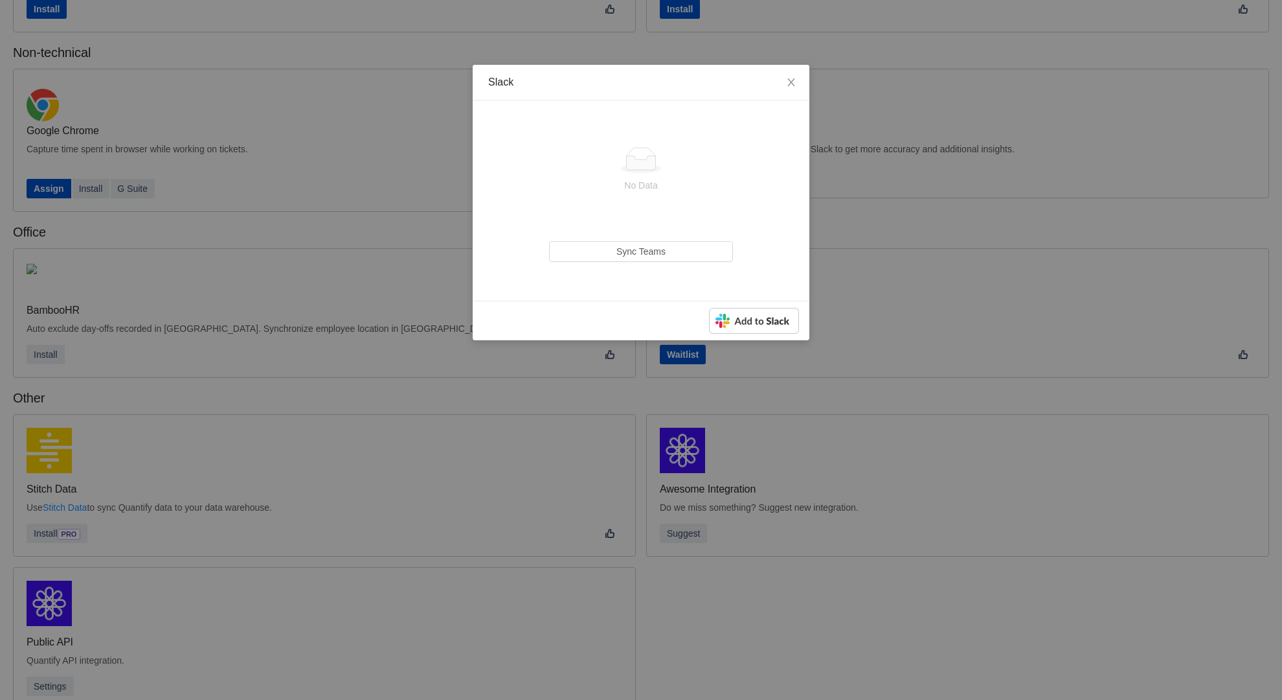
scroll to position [175, 0]
